Goal: Task Accomplishment & Management: Manage account settings

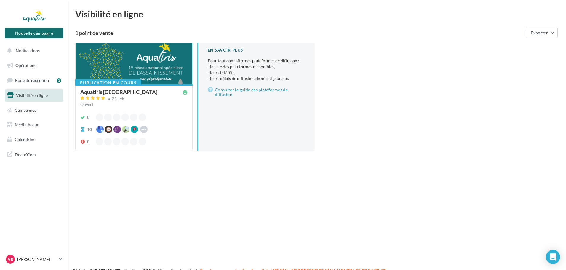
scroll to position [9, 0]
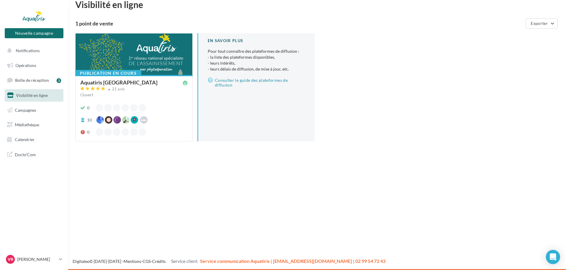
drag, startPoint x: 349, startPoint y: 102, endPoint x: 345, endPoint y: 101, distance: 4.2
click at [350, 102] on div "Publication en cours Aquatiris [GEOGRAPHIC_DATA] 21 avis Ouvert 0 10 Waze Hoods…" at bounding box center [319, 92] width 488 height 118
click at [41, 84] on link "Boîte de réception 3" at bounding box center [34, 80] width 61 height 13
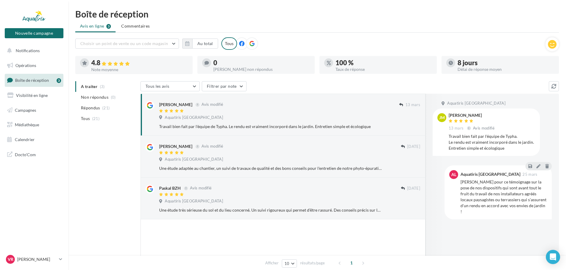
click at [92, 85] on ul "A traiter (3) Non répondus (0) Répondus (21) Tous (21)" at bounding box center [106, 102] width 63 height 43
click at [95, 119] on span "(21)" at bounding box center [95, 118] width 7 height 5
